Goal: Information Seeking & Learning: Compare options

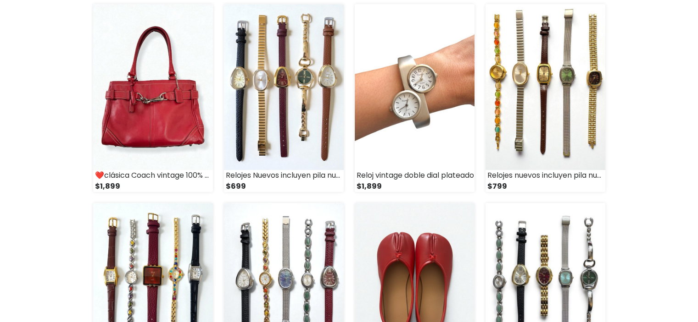
scroll to position [275, 0]
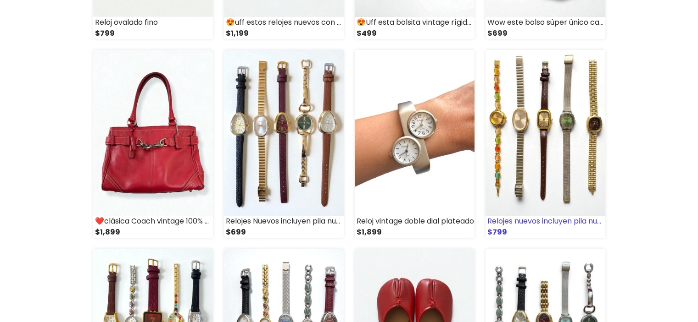
click at [503, 212] on img at bounding box center [545, 133] width 120 height 166
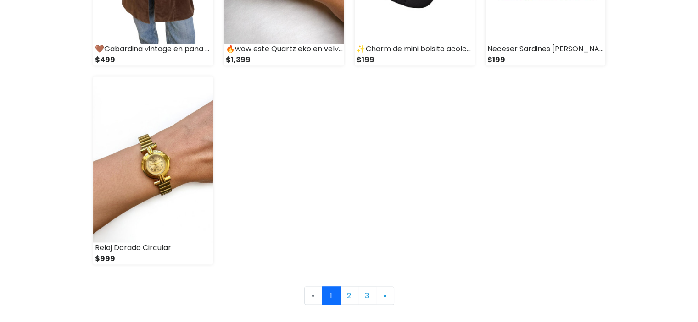
scroll to position [1386, 0]
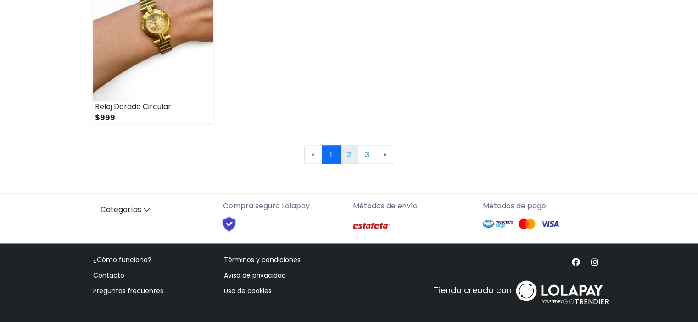
click at [352, 151] on link "2" at bounding box center [349, 154] width 18 height 18
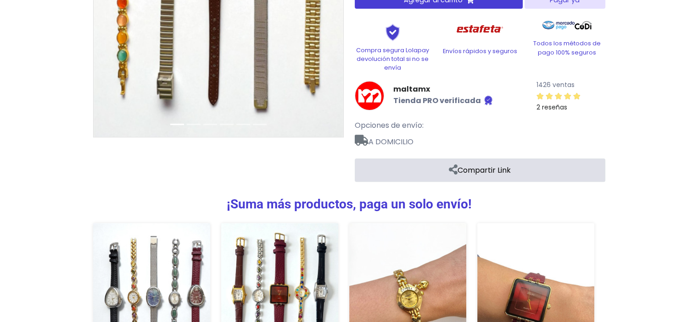
scroll to position [49, 0]
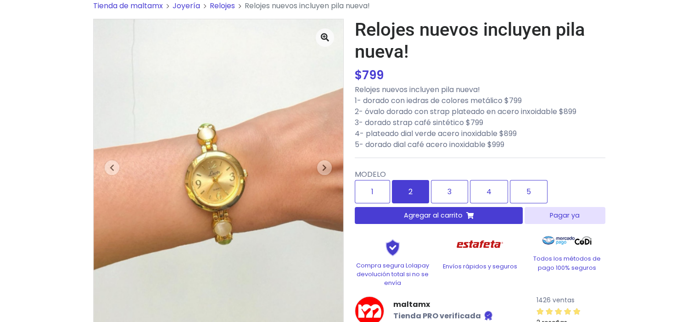
click at [406, 194] on label "2" at bounding box center [410, 191] width 37 height 23
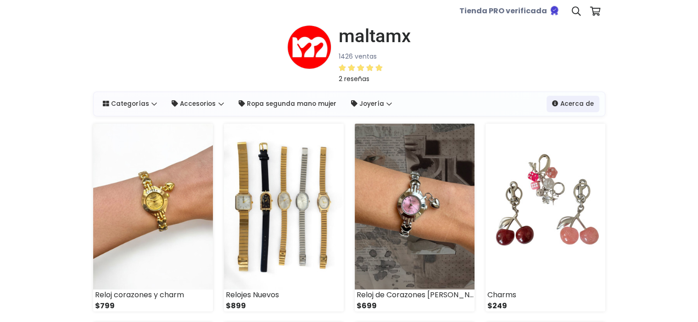
scroll to position [92, 0]
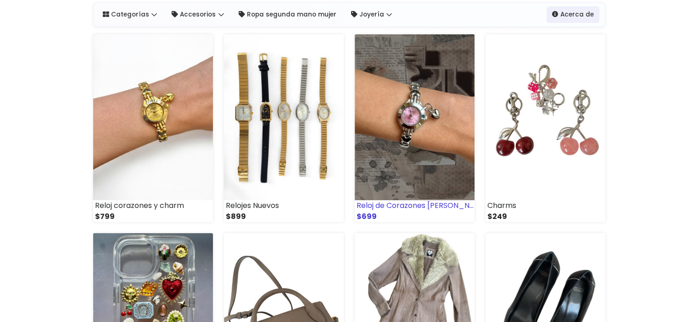
click at [391, 209] on div "Reloj de Corazones Rosa" at bounding box center [415, 205] width 120 height 11
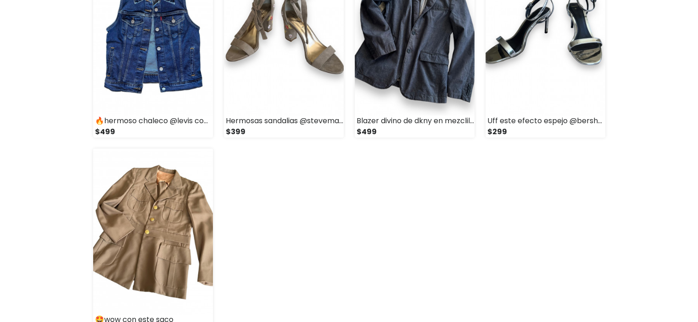
scroll to position [1294, 0]
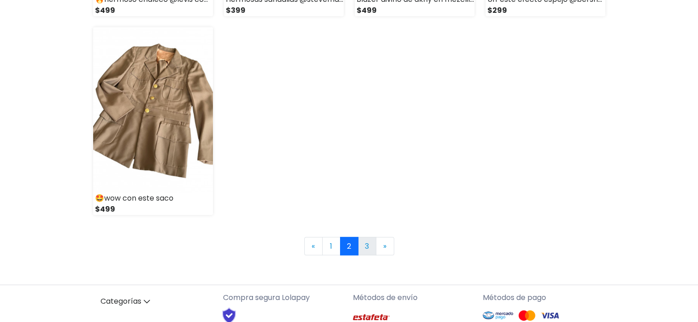
click at [359, 248] on link "3" at bounding box center [367, 246] width 18 height 18
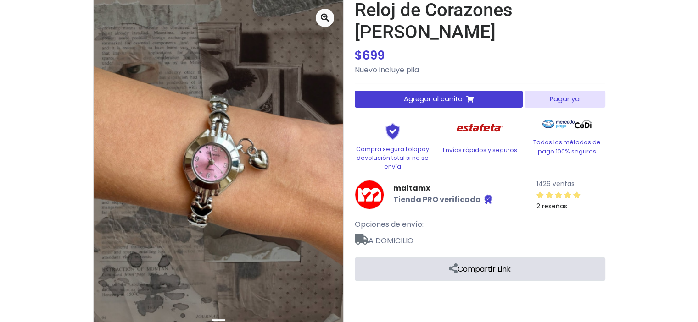
scroll to position [52, 0]
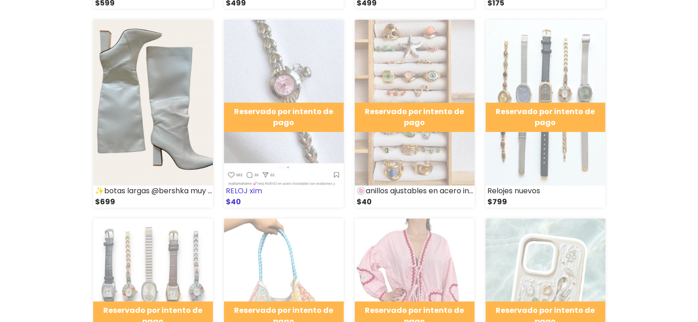
scroll to position [321, 0]
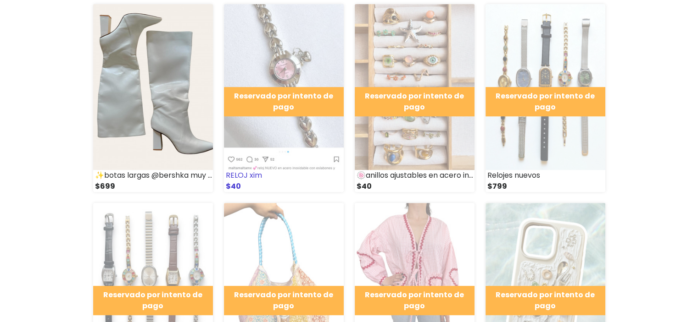
click at [250, 175] on div "RELOJ xim" at bounding box center [284, 175] width 120 height 11
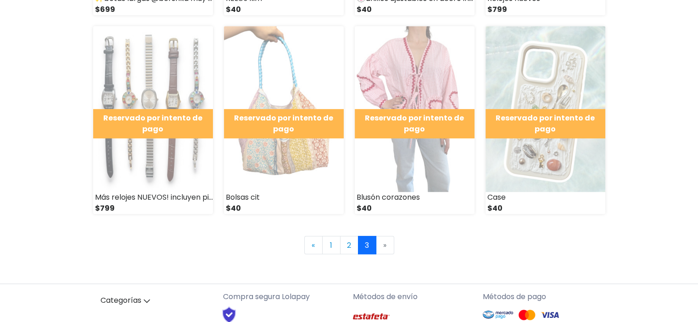
scroll to position [543, 0]
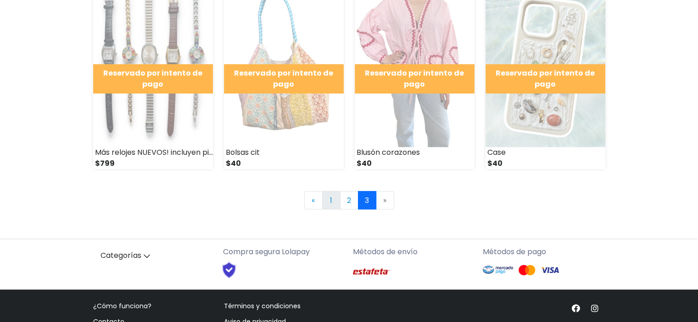
click at [336, 200] on link "1" at bounding box center [331, 200] width 18 height 18
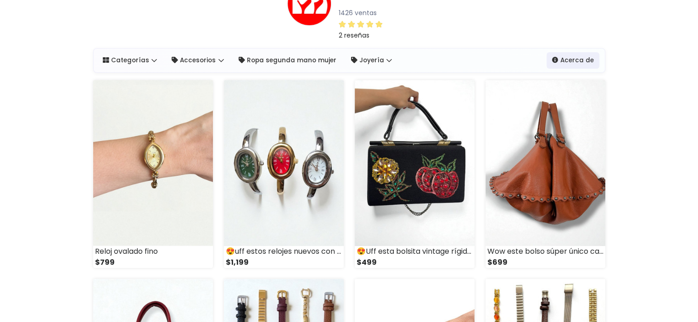
scroll to position [92, 0]
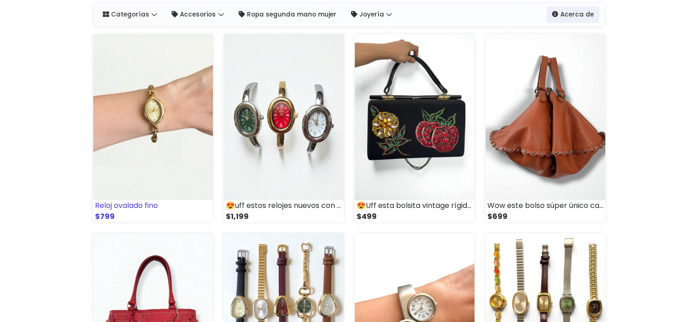
click at [122, 204] on div "Reloj ovalado fino" at bounding box center [153, 205] width 120 height 11
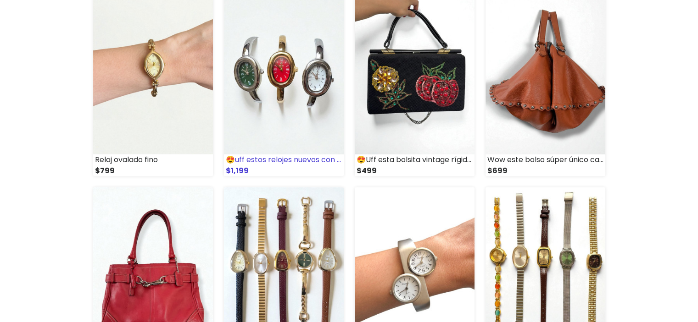
click at [246, 161] on div "😍uff estos relojes nuevos con pila nueva metálicos tipo brazalete máximo para 1…" at bounding box center [284, 160] width 120 height 11
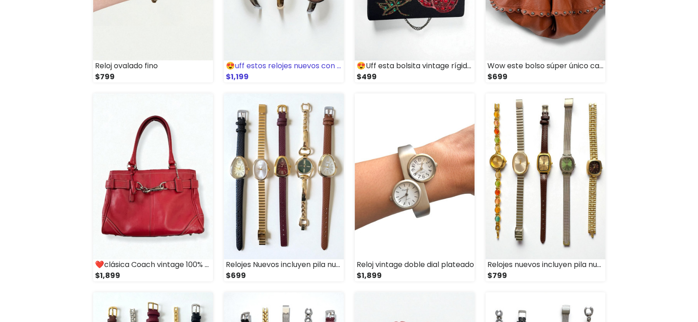
scroll to position [275, 0]
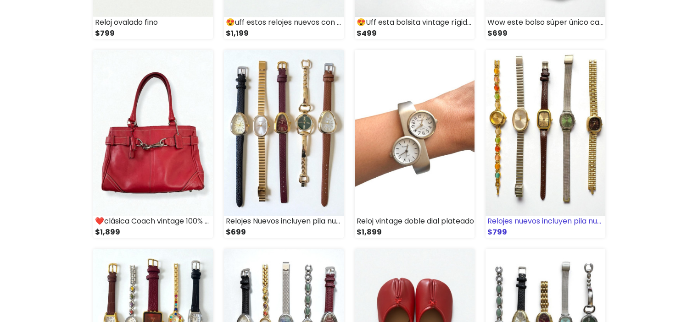
click at [505, 224] on div "Relojes nuevos incluyen pila nueva!" at bounding box center [545, 221] width 120 height 11
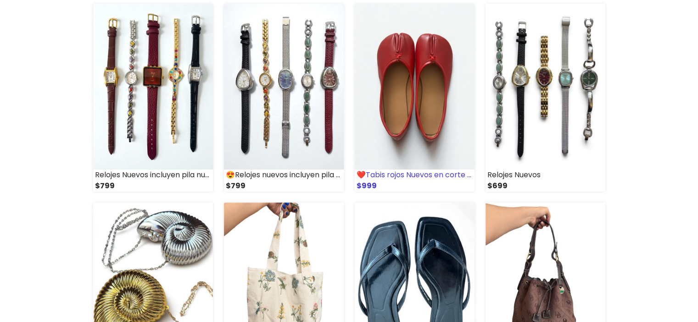
scroll to position [459, 0]
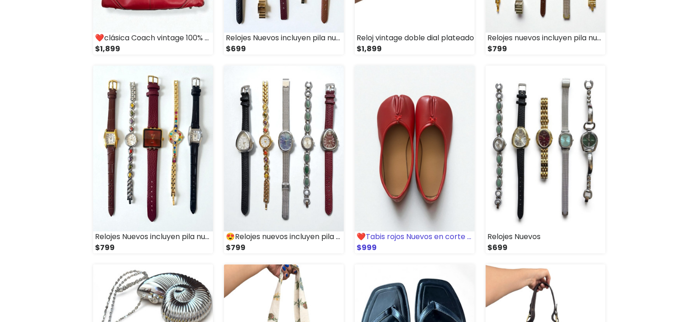
click at [422, 176] on img at bounding box center [415, 149] width 120 height 166
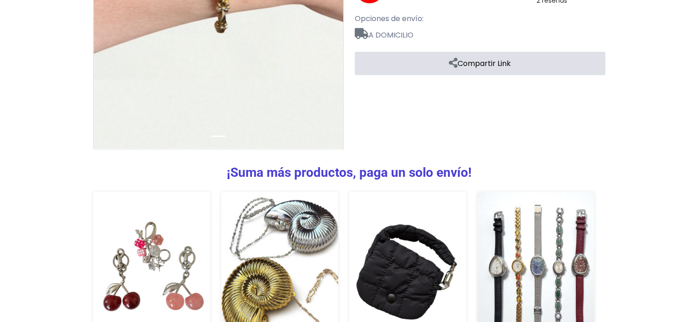
scroll to position [373, 0]
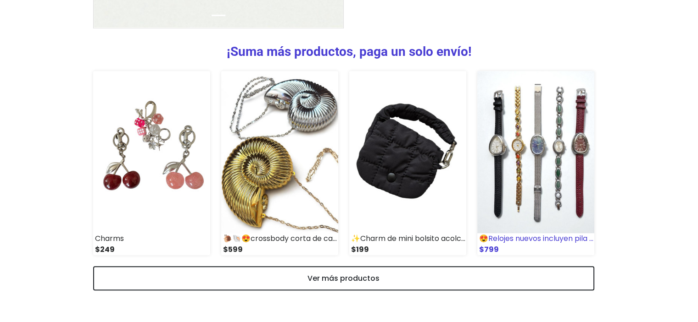
click at [508, 152] on img at bounding box center [535, 152] width 117 height 162
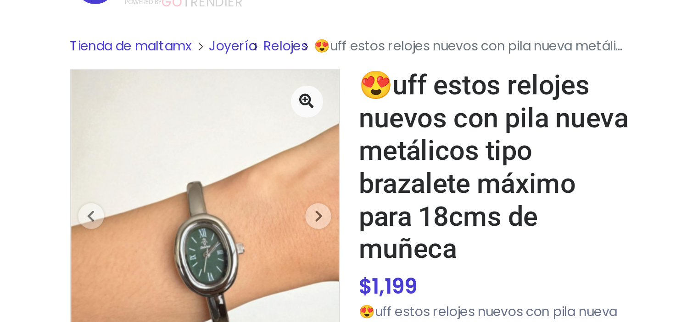
scroll to position [28, 0]
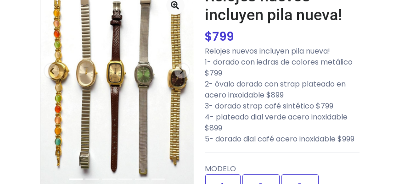
scroll to position [68, 0]
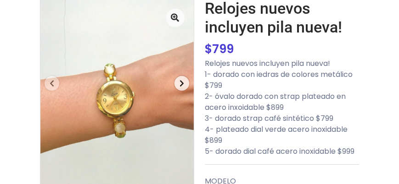
click at [184, 85] on span "button" at bounding box center [181, 83] width 15 height 15
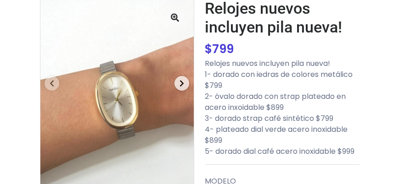
click at [184, 85] on span "button" at bounding box center [181, 83] width 15 height 15
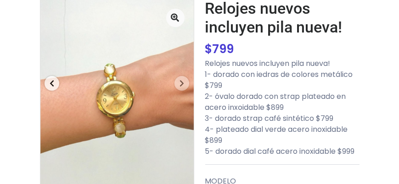
click at [48, 81] on span "button" at bounding box center [51, 83] width 15 height 15
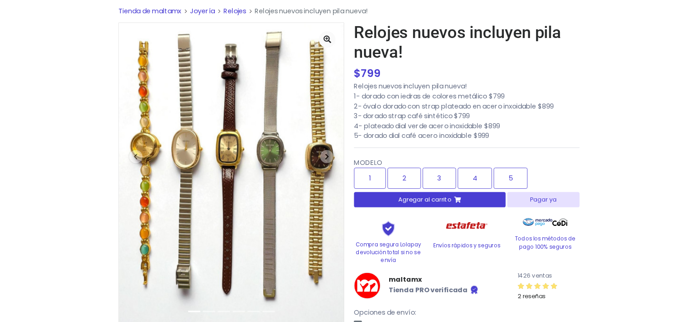
scroll to position [42, 0]
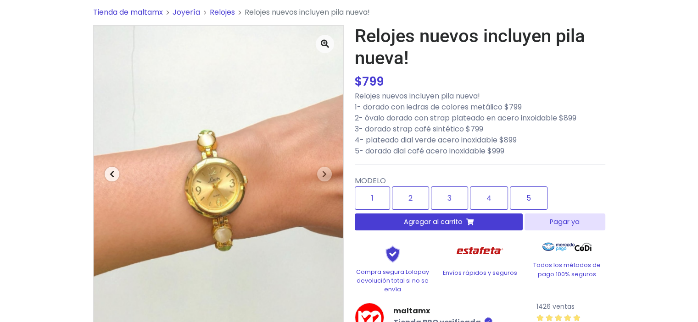
click at [109, 178] on span "button" at bounding box center [112, 174] width 15 height 15
click at [317, 171] on span "button" at bounding box center [324, 174] width 15 height 15
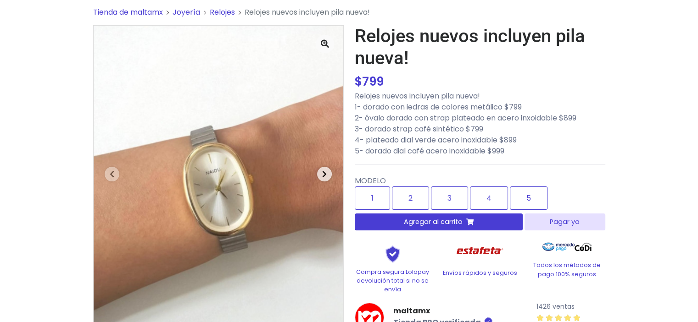
click at [321, 173] on span "button" at bounding box center [324, 174] width 15 height 15
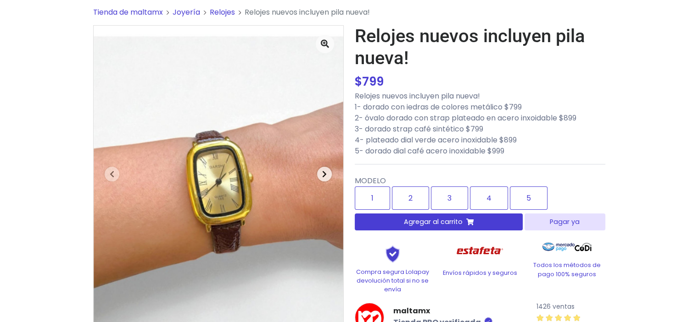
click at [321, 173] on span "button" at bounding box center [324, 174] width 15 height 15
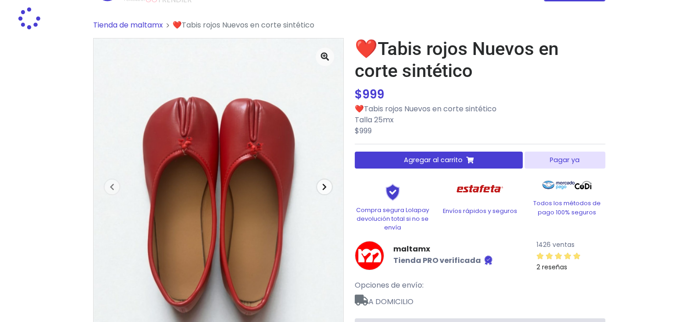
scroll to position [46, 0]
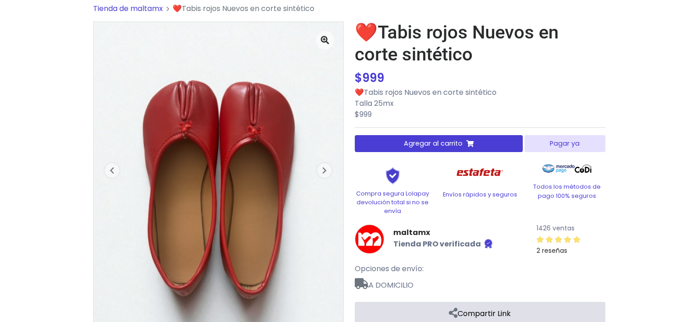
click at [20, 223] on div "Tienda de maltamx ❤️Tabis rojos Nuevos en corte sintético Next $" at bounding box center [349, 180] width 698 height 376
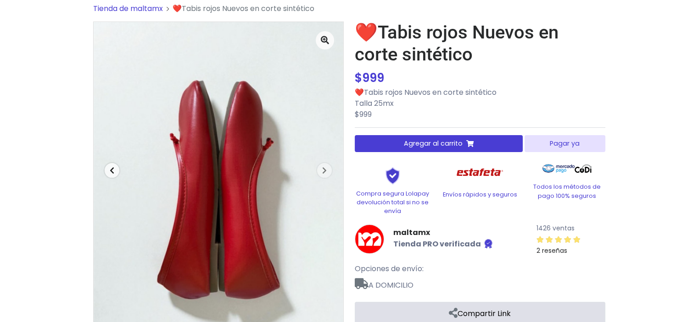
click at [118, 173] on span "button" at bounding box center [112, 170] width 15 height 15
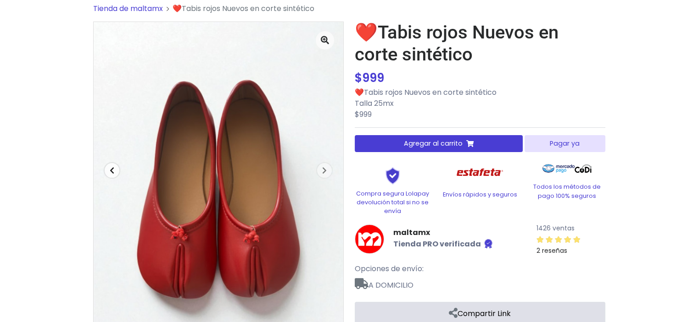
click at [106, 176] on span "button" at bounding box center [112, 170] width 15 height 15
